Goal: Complete application form

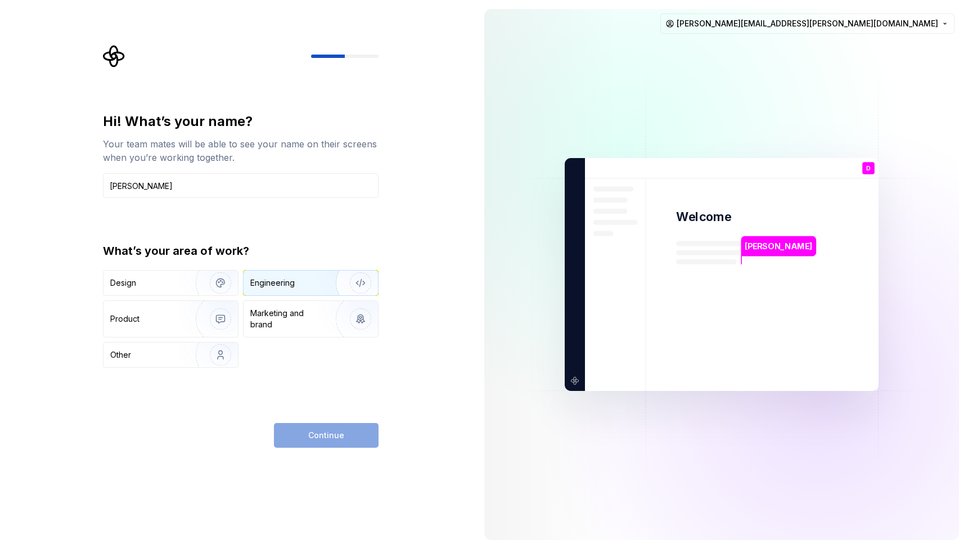
type input "[PERSON_NAME]"
click at [288, 282] on div "Engineering" at bounding box center [272, 282] width 44 height 11
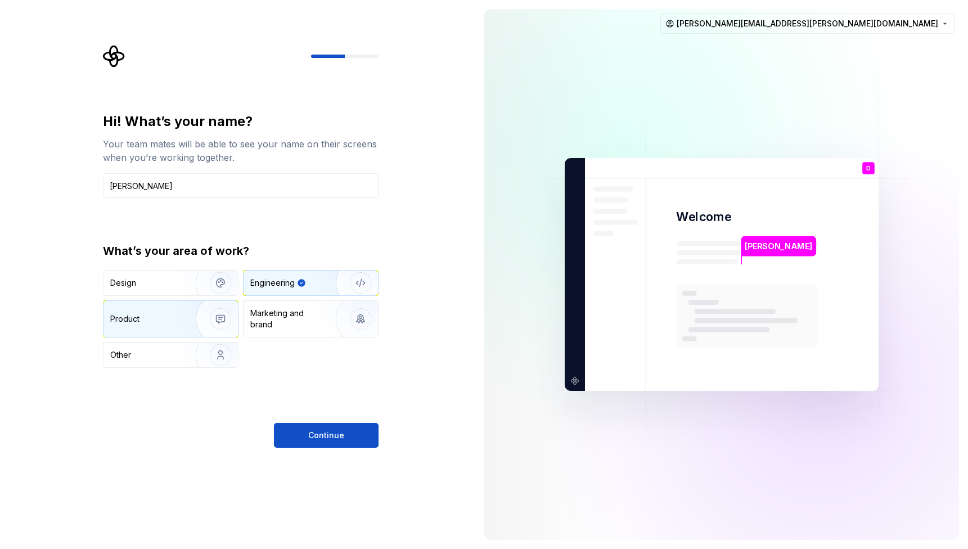
click at [155, 317] on div "Product" at bounding box center [147, 318] width 74 height 11
click at [293, 281] on div "Engineering" at bounding box center [272, 282] width 44 height 11
click at [301, 435] on button "Continue" at bounding box center [326, 435] width 105 height 25
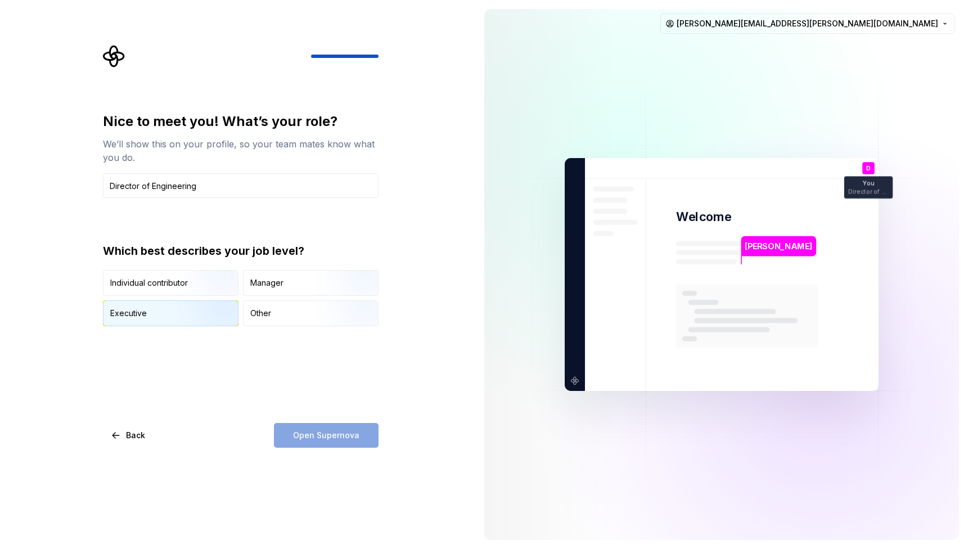
type input "Director of Engineering"
click at [184, 312] on img "button" at bounding box center [211, 327] width 72 height 75
click at [327, 435] on span "Open Supernova" at bounding box center [326, 435] width 66 height 11
